Goal: Task Accomplishment & Management: Use online tool/utility

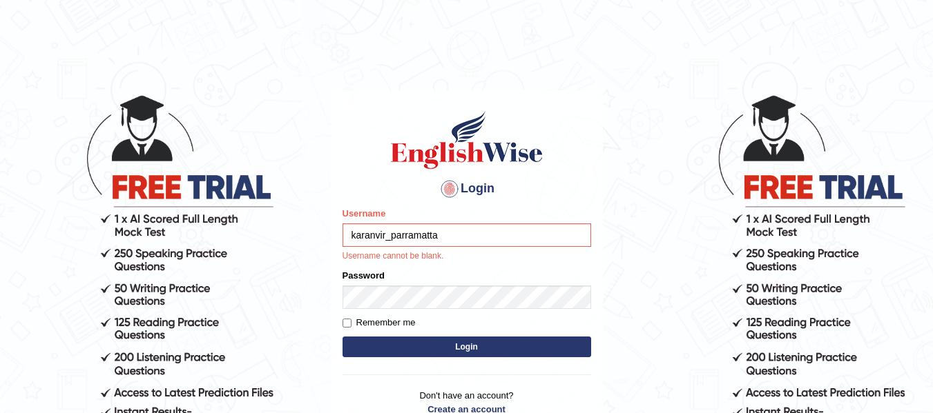
type input "karanvir_parramatta"
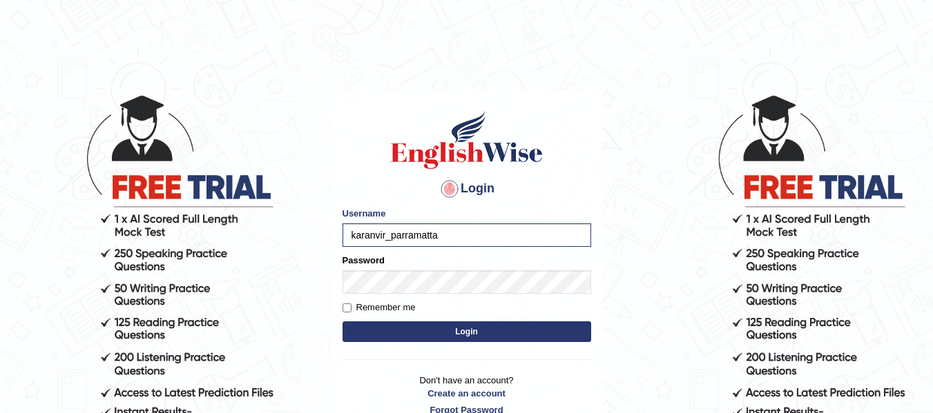
click at [468, 339] on button "Login" at bounding box center [466, 332] width 248 height 21
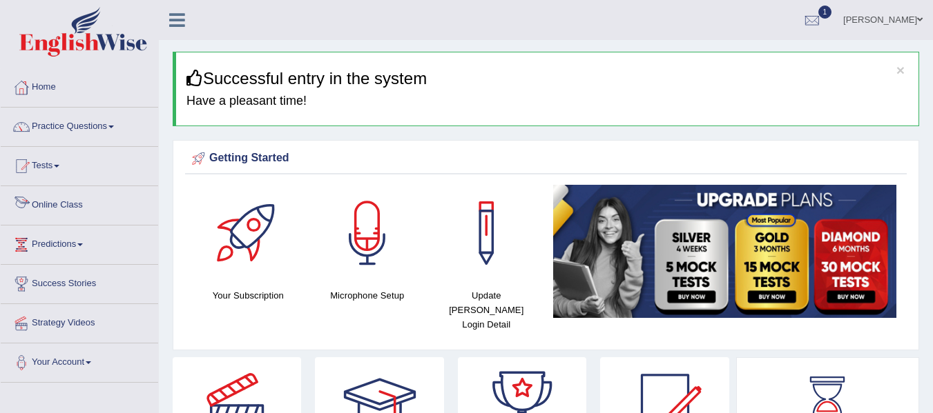
click at [86, 215] on link "Online Class" at bounding box center [79, 203] width 157 height 35
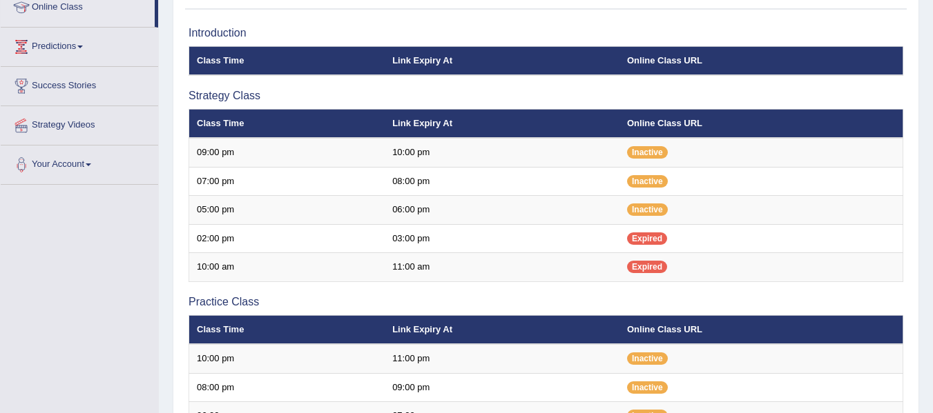
scroll to position [240, 0]
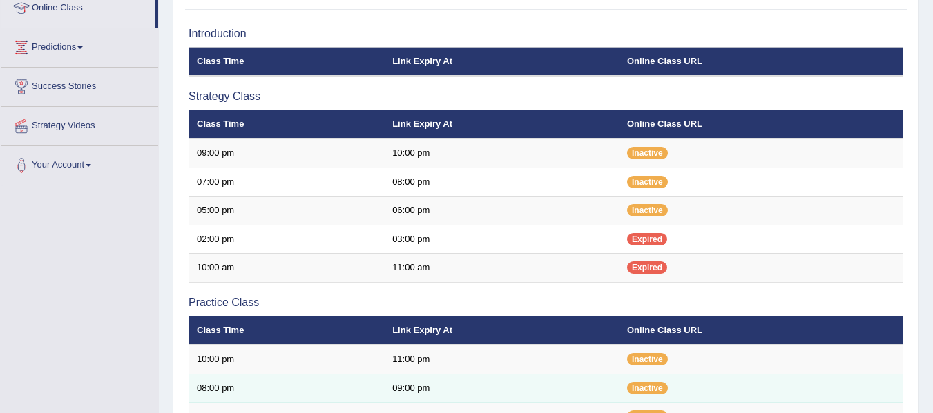
scroll to position [194, 0]
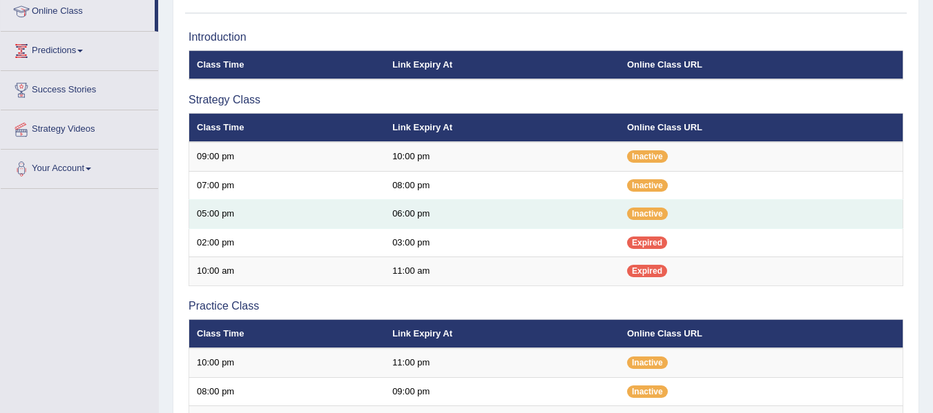
click at [404, 209] on td "06:00 pm" at bounding box center [501, 214] width 235 height 29
click at [424, 213] on td "06:00 pm" at bounding box center [501, 214] width 235 height 29
click at [634, 213] on span "Inactive" at bounding box center [647, 214] width 41 height 12
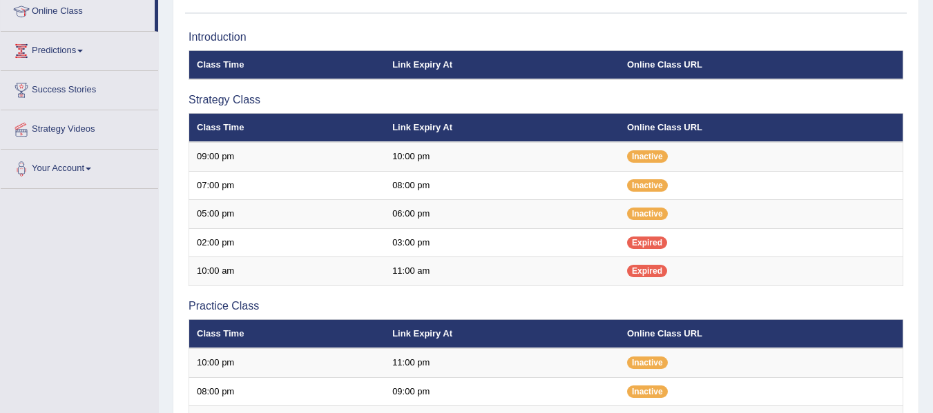
scroll to position [194, 0]
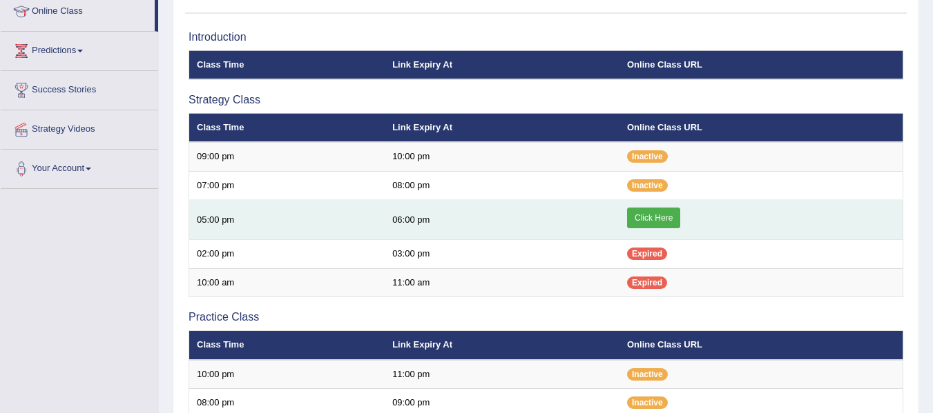
click at [666, 224] on link "Click Here" at bounding box center [653, 218] width 53 height 21
click at [653, 219] on link "Click Here" at bounding box center [653, 218] width 53 height 21
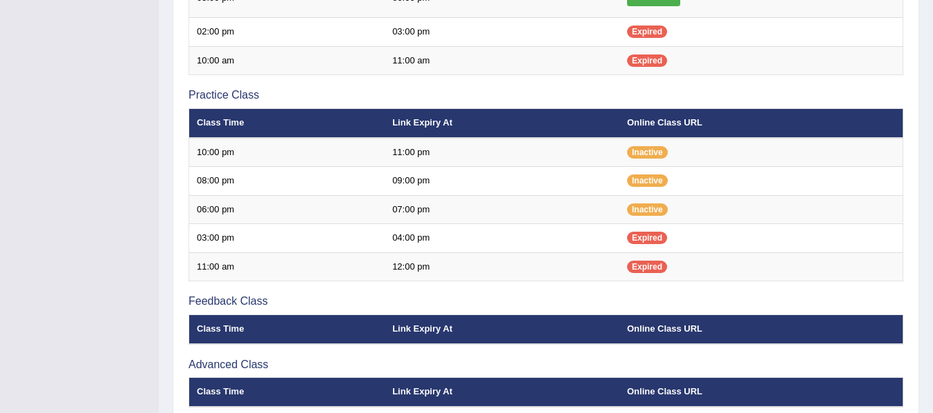
scroll to position [422, 0]
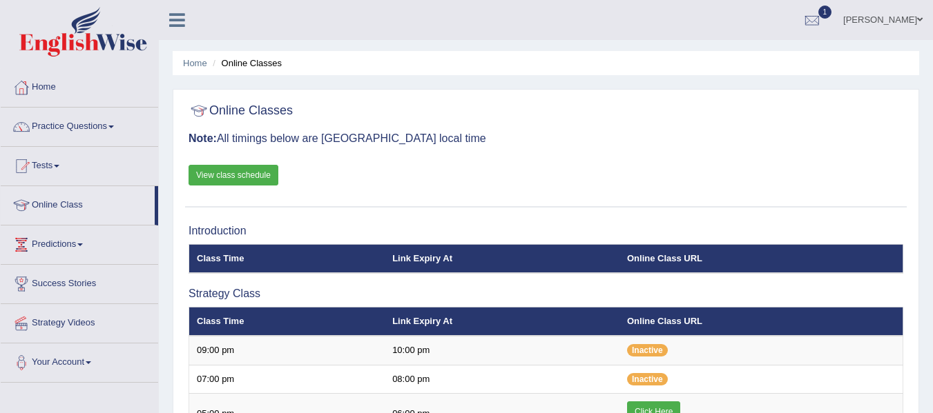
scroll to position [245, 0]
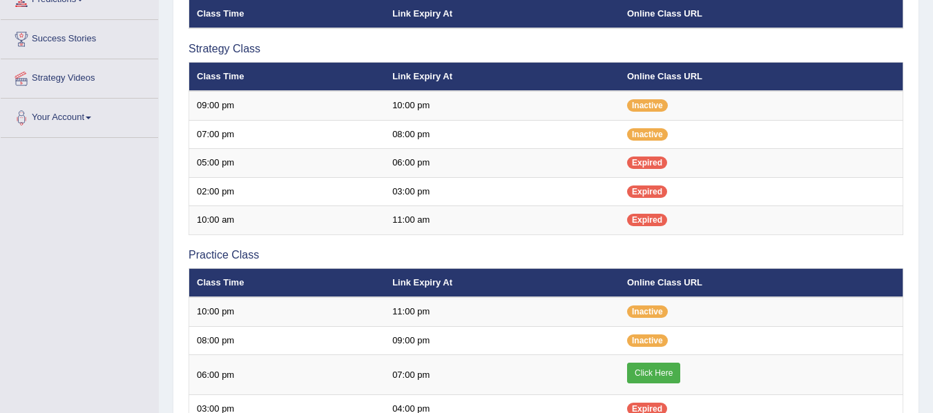
scroll to position [245, 0]
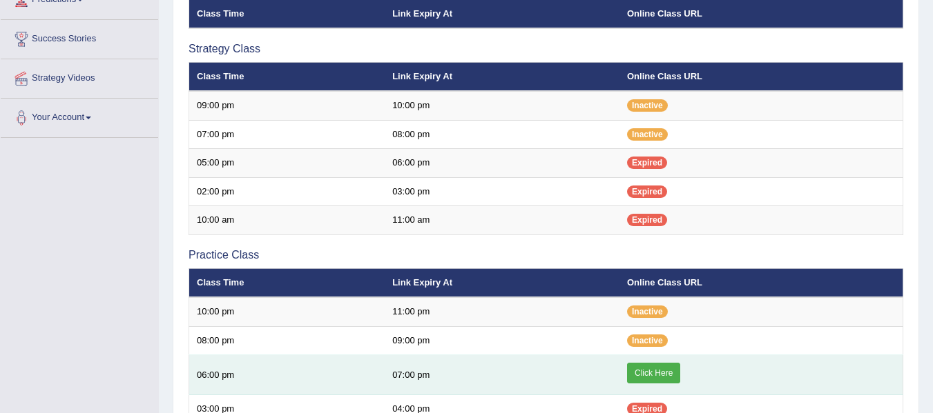
click at [660, 373] on link "Click Here" at bounding box center [653, 373] width 53 height 21
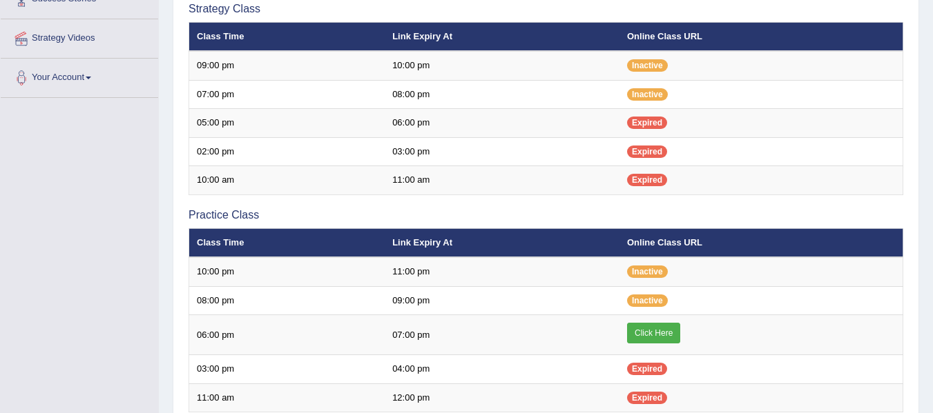
scroll to position [245, 0]
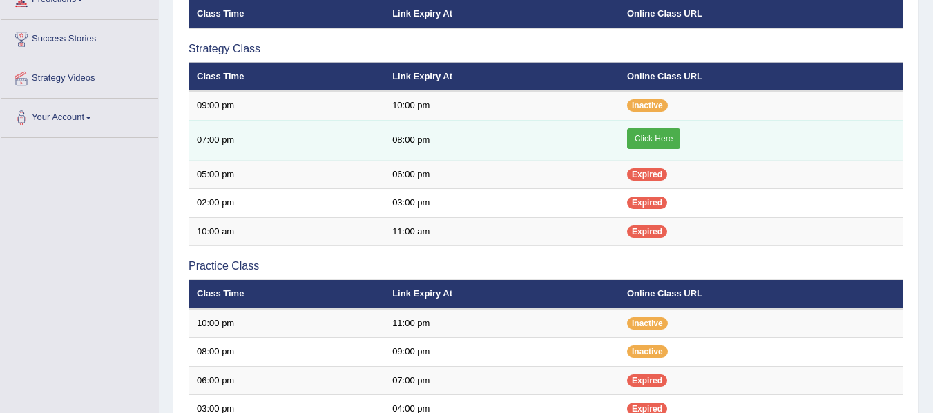
click at [650, 135] on link "Click Here" at bounding box center [653, 138] width 53 height 21
